Goal: Task Accomplishment & Management: Use online tool/utility

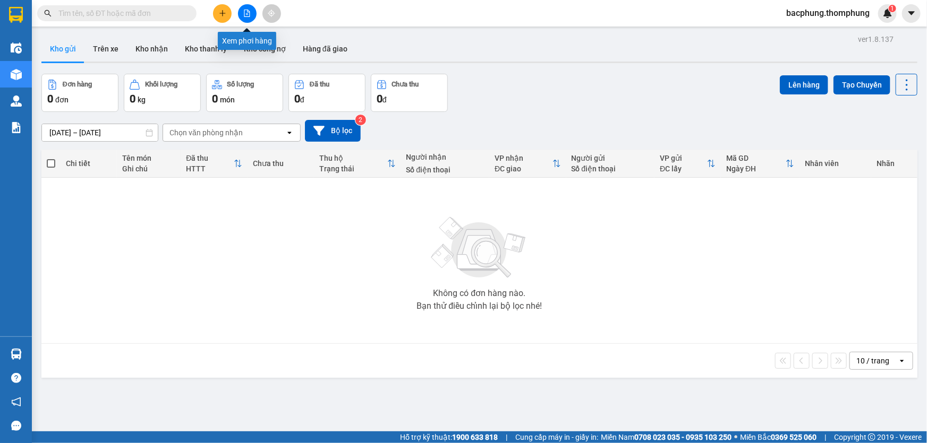
click at [249, 14] on icon "file-add" at bounding box center [246, 13] width 7 height 7
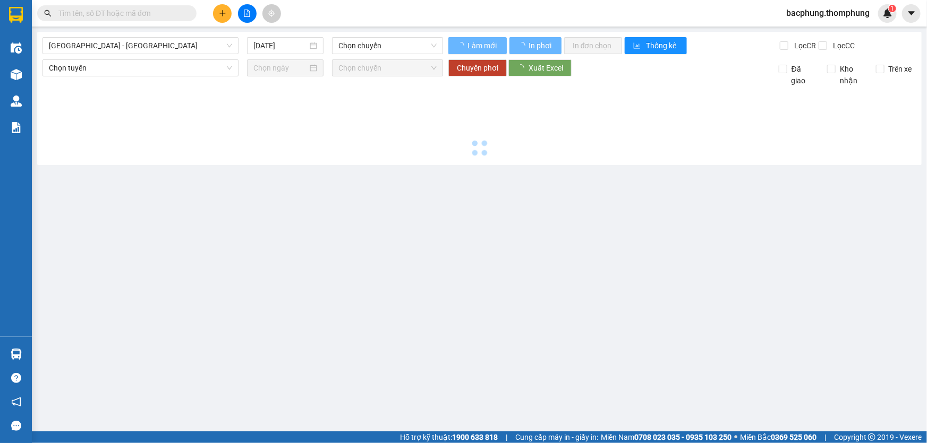
click at [249, 13] on icon "file-add" at bounding box center [246, 13] width 7 height 7
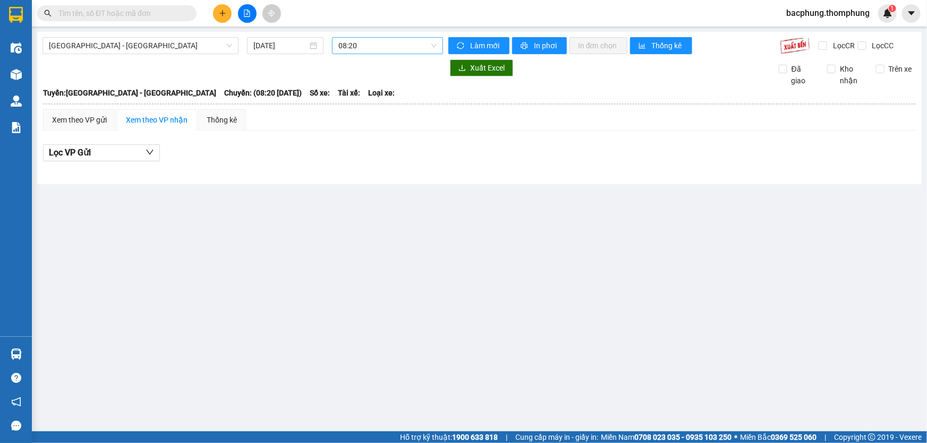
click at [377, 45] on span "08:20" at bounding box center [387, 46] width 98 height 16
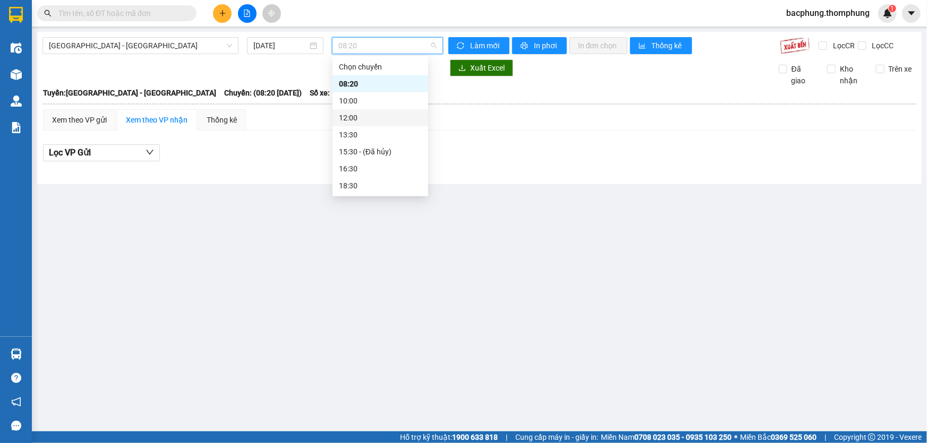
click at [361, 115] on div "12:00" at bounding box center [380, 118] width 83 height 12
